Goal: Information Seeking & Learning: Learn about a topic

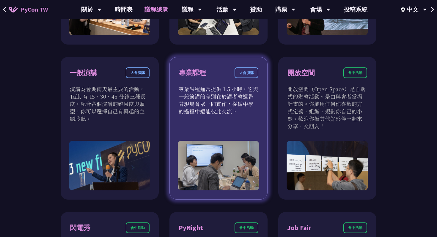
scroll to position [353, 0]
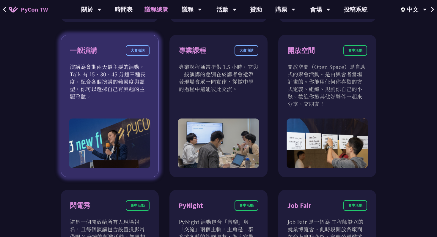
drag, startPoint x: 135, startPoint y: 54, endPoint x: 138, endPoint y: 55, distance: 3.5
click at [138, 55] on div "大會演講" at bounding box center [138, 50] width 24 height 11
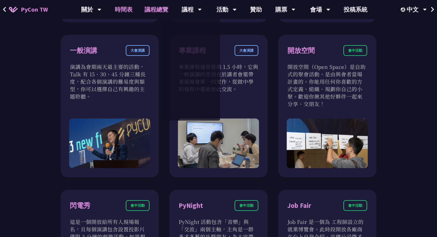
click at [118, 8] on link "時間表" at bounding box center [124, 9] width 30 height 19
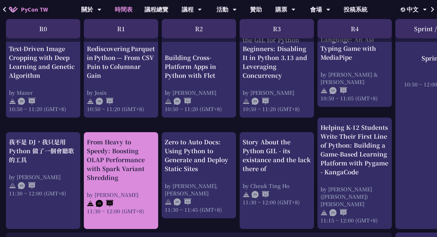
scroll to position [266, 0]
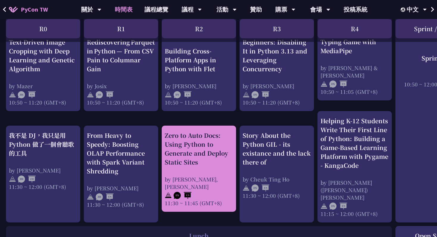
click at [205, 167] on div "Zero to Auto Docs: Using Python to Generate and Deploy Static Sites by [PERSON_…" at bounding box center [199, 169] width 68 height 76
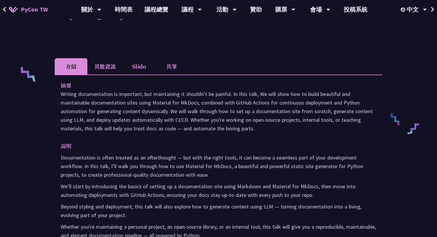
scroll to position [262, 0]
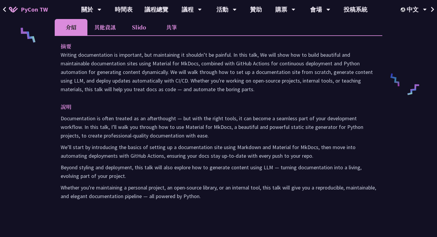
click at [138, 28] on li "Slido" at bounding box center [139, 27] width 33 height 16
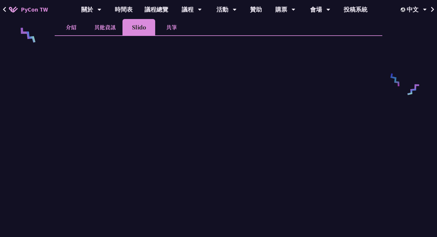
click at [170, 31] on li "共筆" at bounding box center [171, 27] width 33 height 16
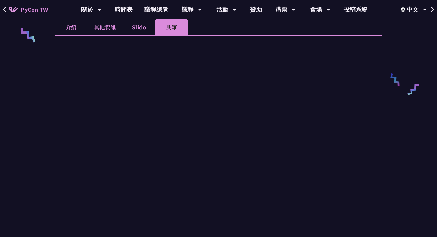
click at [117, 25] on li "其他資訊" at bounding box center [104, 27] width 35 height 16
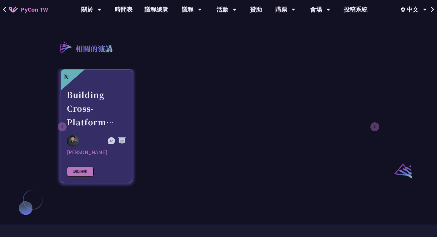
scroll to position [347, 0]
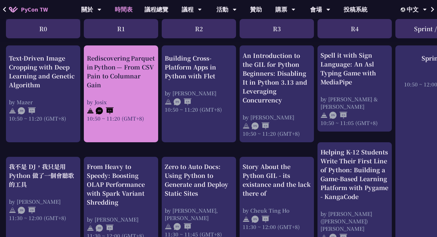
scroll to position [236, 0]
